Goal: Task Accomplishment & Management: Complete application form

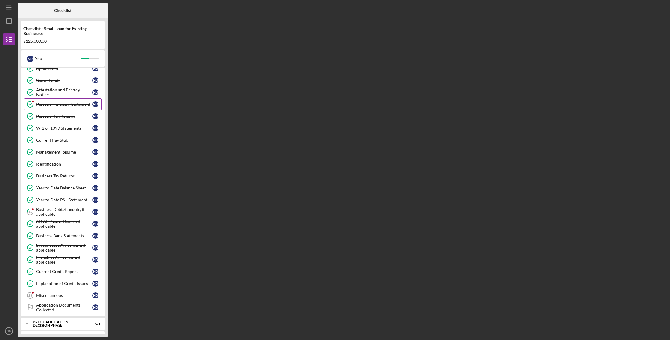
scroll to position [58, 0]
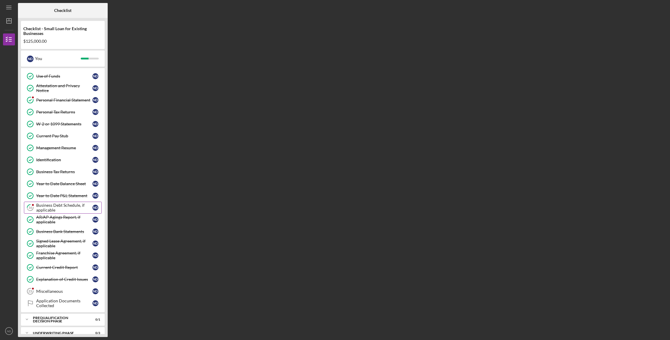
click at [62, 206] on div "Business Debt Schedule, if applicable" at bounding box center [64, 208] width 56 height 10
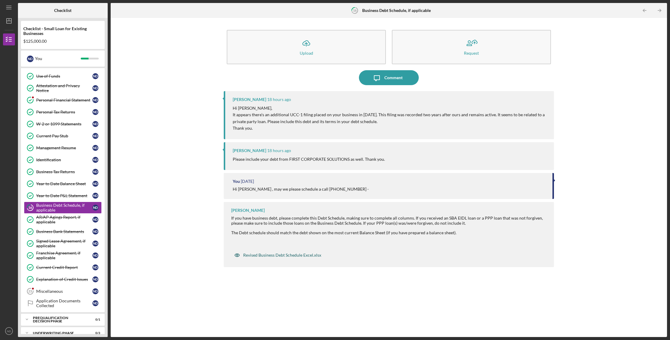
click at [292, 255] on div "Revised Business Debt Schedule Excel.xlsx" at bounding box center [282, 255] width 78 height 5
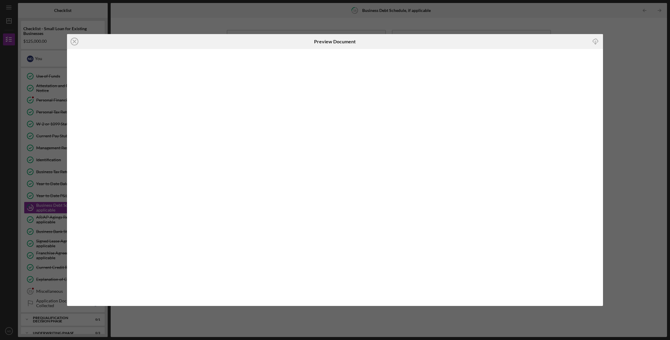
click at [596, 42] on icon "Icon/Download" at bounding box center [594, 41] width 13 height 13
click at [73, 42] on icon "Icon/Close" at bounding box center [74, 41] width 15 height 15
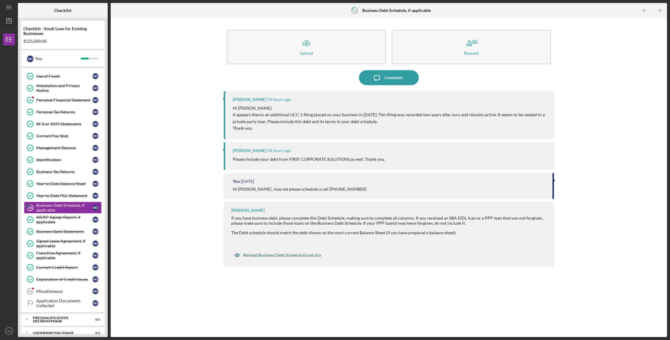
click at [306, 255] on div "Revised Business Debt Schedule Excel.xlsx" at bounding box center [282, 255] width 78 height 5
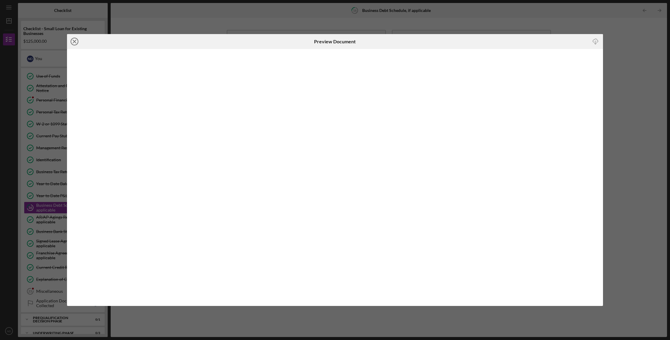
click at [76, 42] on icon "Icon/Close" at bounding box center [74, 41] width 15 height 15
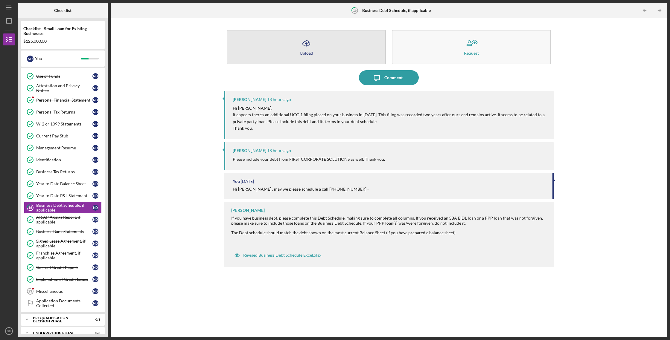
click at [301, 48] on icon "Icon/Upload" at bounding box center [306, 43] width 15 height 15
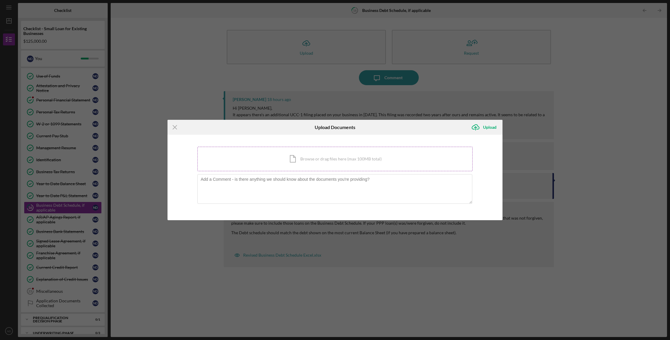
click at [310, 161] on div "Icon/Document Browse or drag files here (max 100MB total) Tap to choose files o…" at bounding box center [334, 159] width 275 height 25
click at [173, 127] on icon "Icon/Menu Close" at bounding box center [174, 127] width 15 height 15
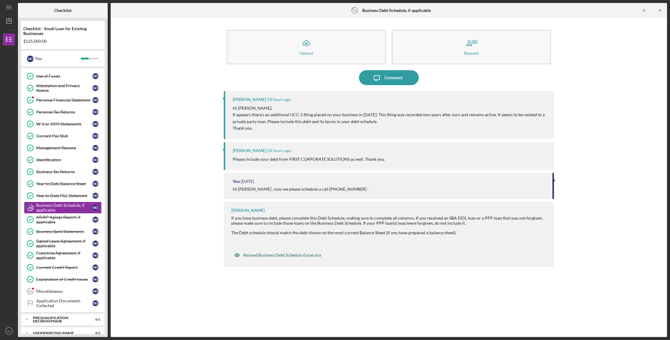
click at [310, 257] on div "Revised Business Debt Schedule Excel.xlsx" at bounding box center [282, 255] width 78 height 5
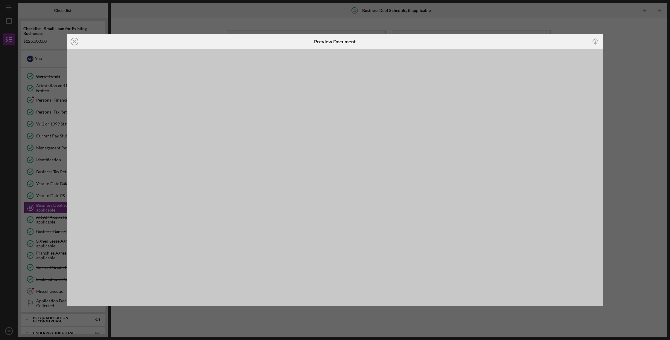
click at [583, 44] on div "Icon/Download" at bounding box center [513, 41] width 178 height 15
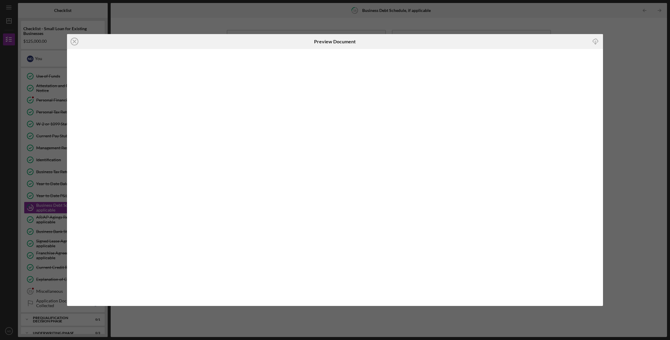
click at [77, 41] on icon "Icon/Close" at bounding box center [74, 41] width 15 height 15
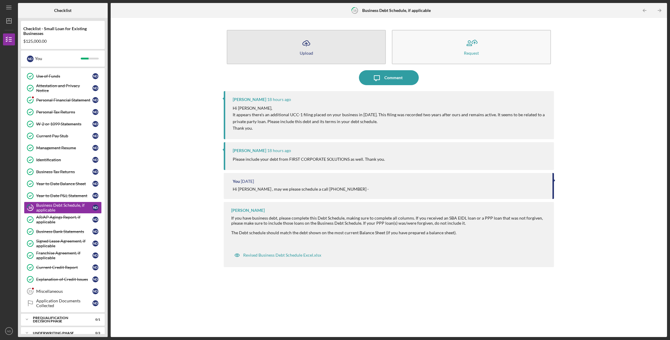
click at [310, 49] on icon "Icon/Upload" at bounding box center [306, 43] width 15 height 15
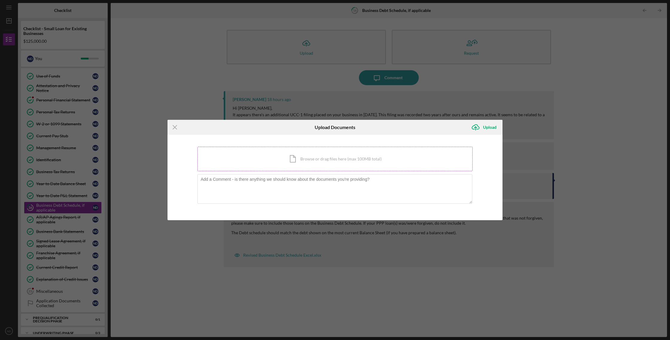
click at [328, 162] on div "Icon/Document Browse or drag files here (max 100MB total) Tap to choose files o…" at bounding box center [334, 159] width 275 height 25
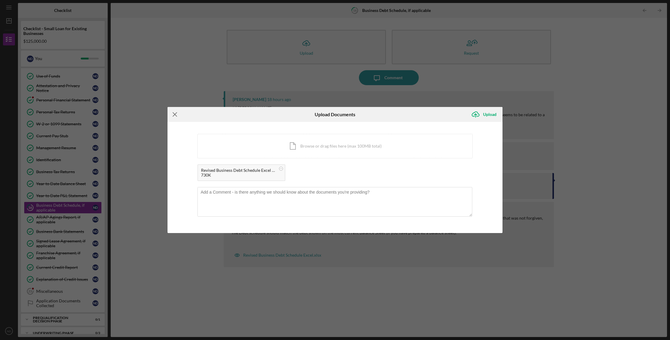
click at [175, 115] on icon "Icon/Menu Close" at bounding box center [174, 114] width 15 height 15
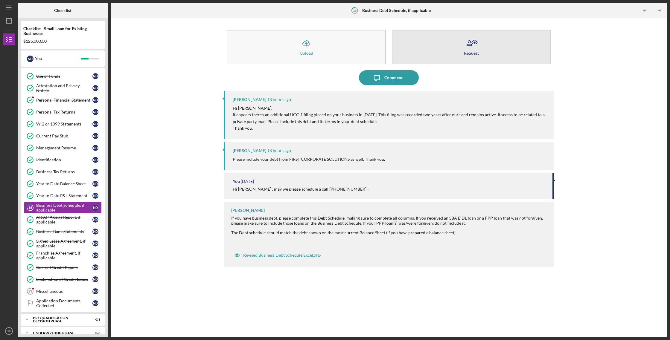
click at [458, 55] on button "Request" at bounding box center [471, 47] width 159 height 34
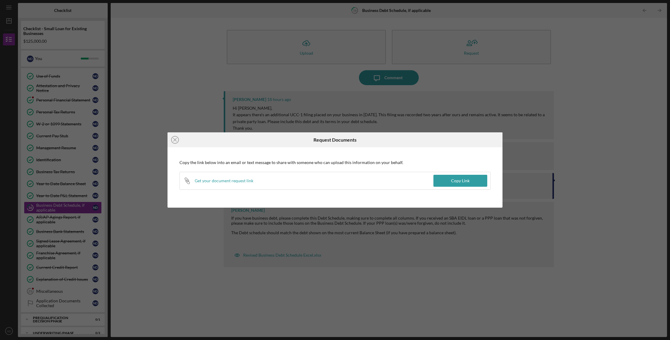
click at [264, 77] on div "Icon/Close Request Documents Copy the link below into an email or text message …" at bounding box center [335, 170] width 670 height 340
